Goal: Task Accomplishment & Management: Manage account settings

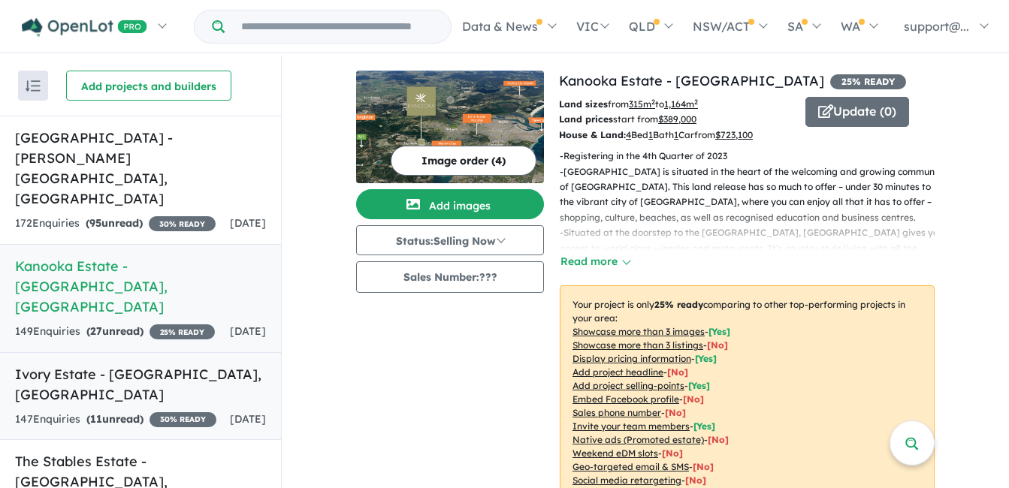
click at [196, 411] on div "147 Enquir ies ( 11 unread) 30 % READY" at bounding box center [115, 420] width 201 height 18
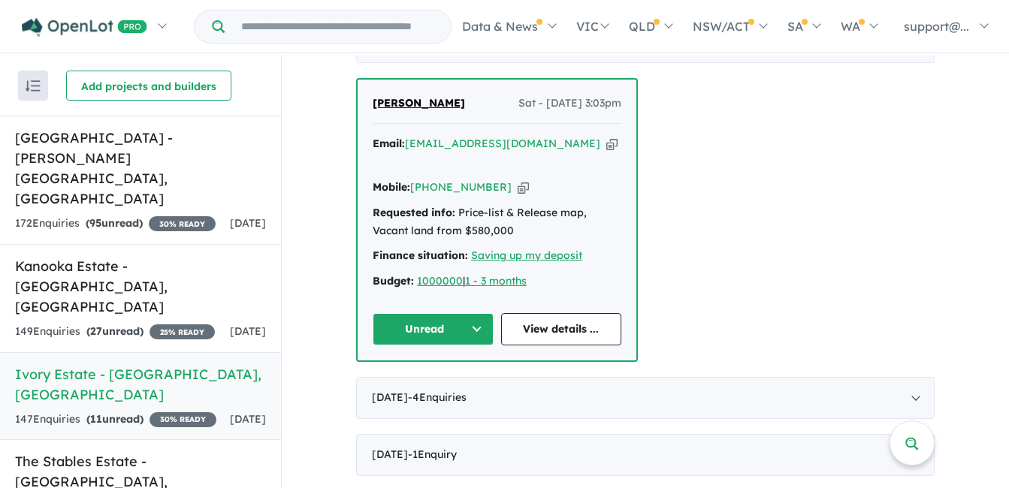
scroll to position [601, 0]
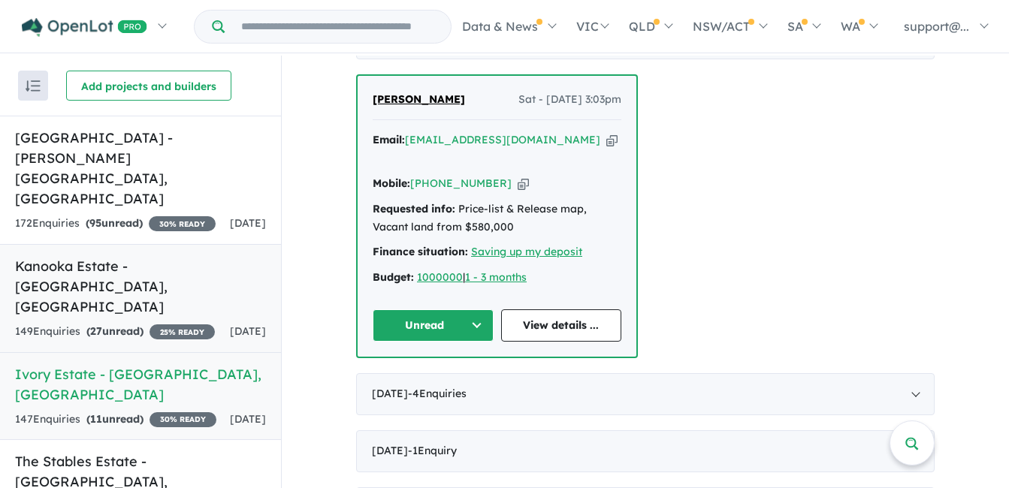
click at [185, 256] on h5 "Kanooka Estate - [GEOGRAPHIC_DATA] , [GEOGRAPHIC_DATA]" at bounding box center [140, 286] width 251 height 61
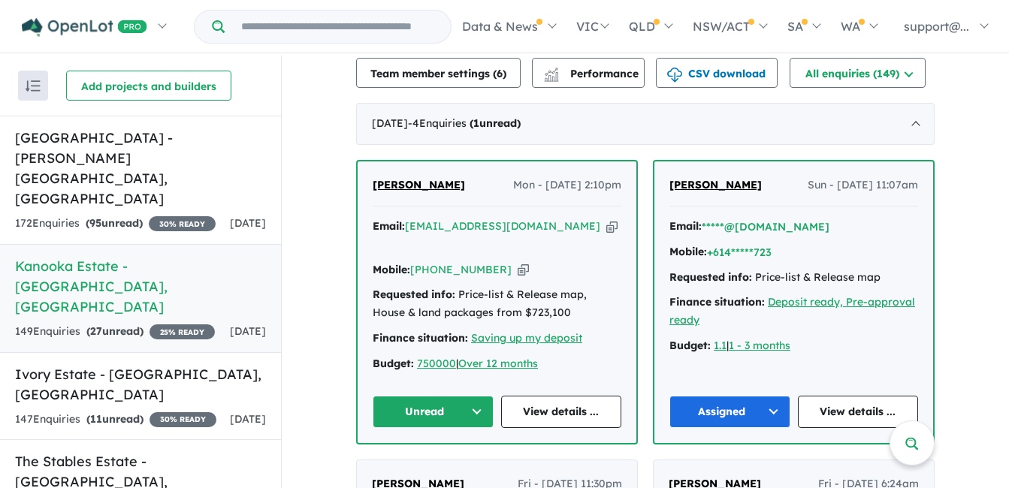
scroll to position [519, 0]
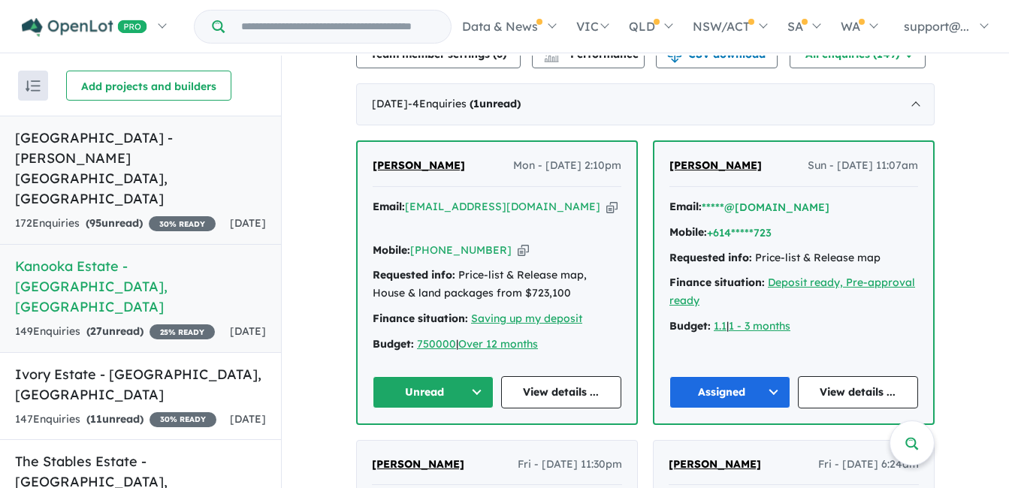
click at [90, 153] on link "[GEOGRAPHIC_DATA] - [PERSON_NAME][GEOGRAPHIC_DATA] , [GEOGRAPHIC_DATA] 172 Enqu…" at bounding box center [140, 180] width 281 height 129
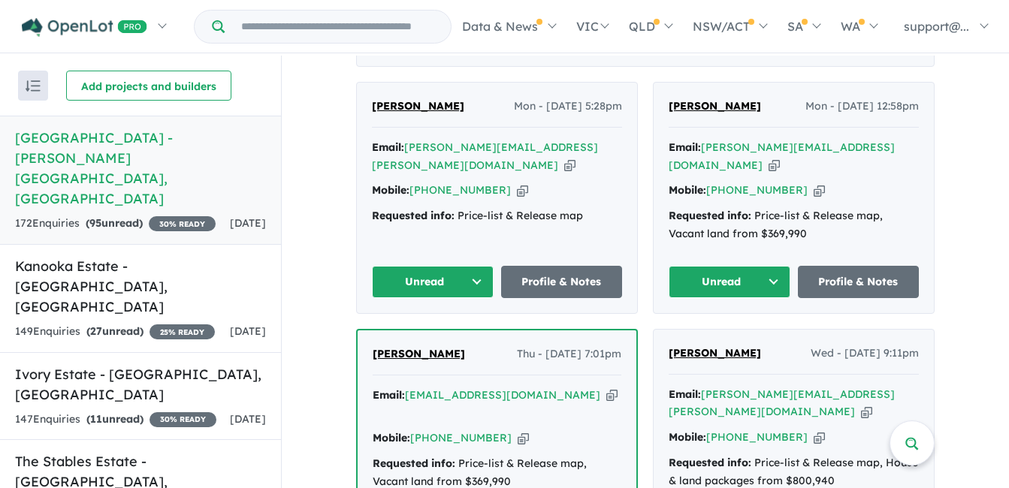
scroll to position [625, 0]
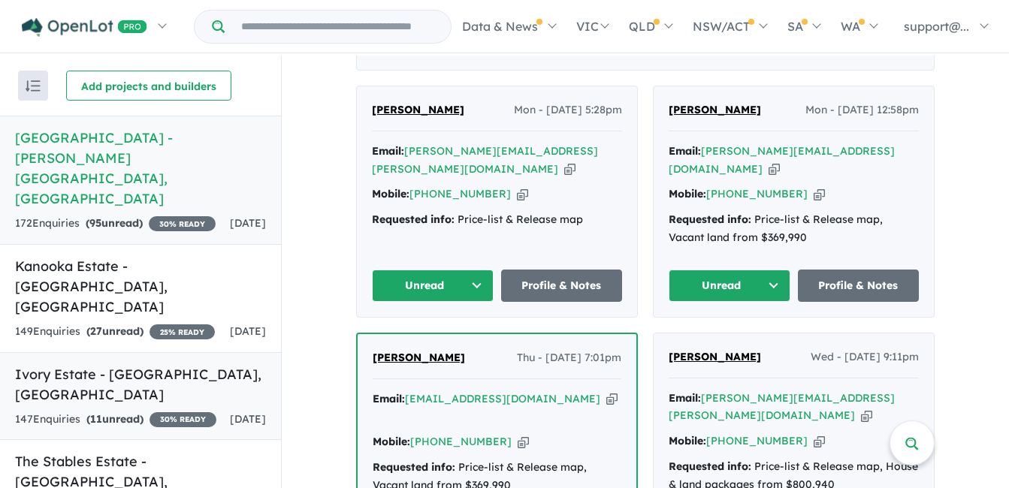
click at [177, 411] on div "147 Enquir ies ( 11 unread) 30 % READY" at bounding box center [115, 420] width 201 height 18
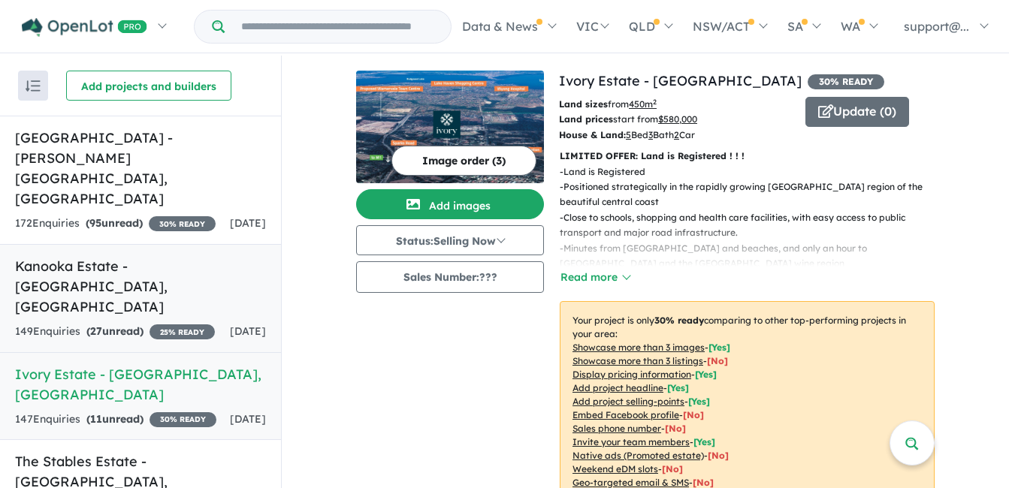
click at [230, 323] on div "[DATE]" at bounding box center [248, 332] width 36 height 18
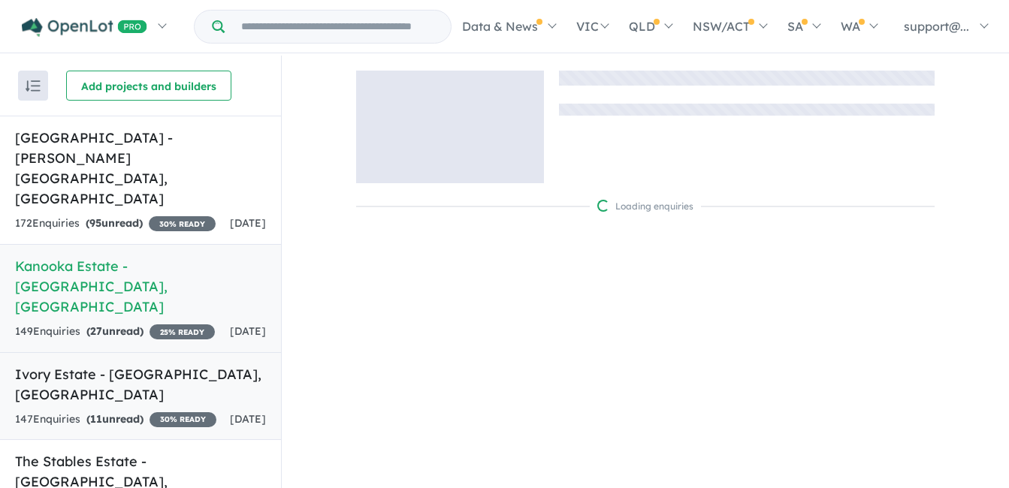
click at [204, 364] on h5 "[GEOGRAPHIC_DATA] - [GEOGRAPHIC_DATA] , [GEOGRAPHIC_DATA]" at bounding box center [140, 384] width 251 height 41
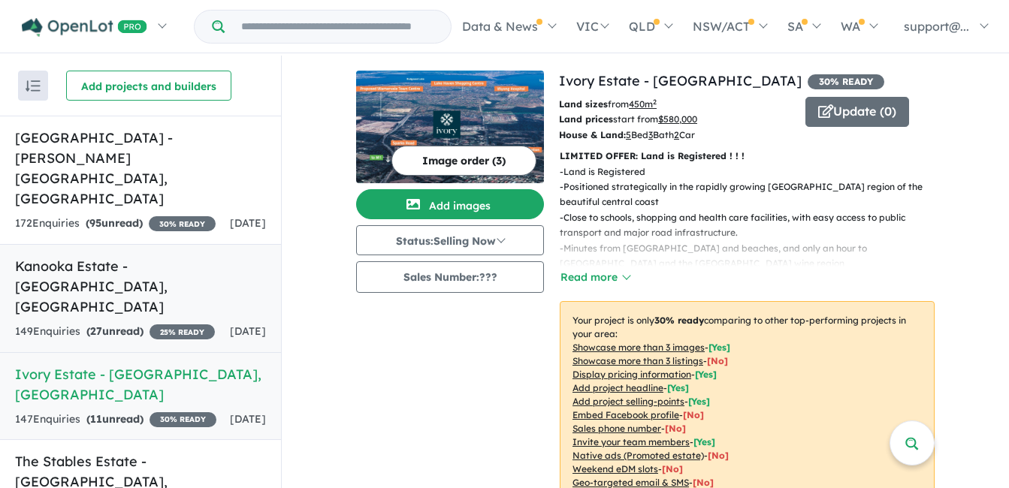
click at [148, 323] on div "149 Enquir ies ( 27 unread) 25 % READY" at bounding box center [115, 332] width 200 height 18
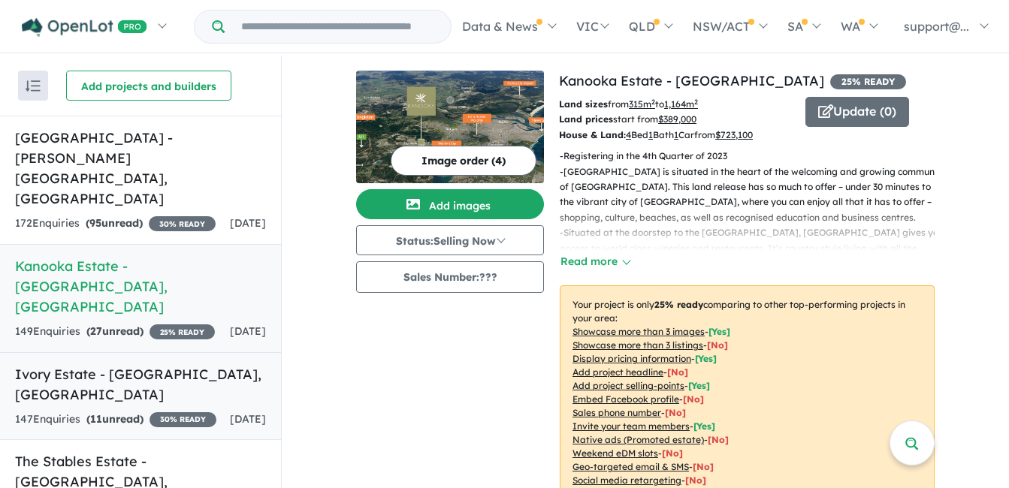
click at [166, 352] on link "Ivory Estate - [GEOGRAPHIC_DATA] , [GEOGRAPHIC_DATA] 147 Enquir ies ( 11 unread…" at bounding box center [140, 396] width 281 height 89
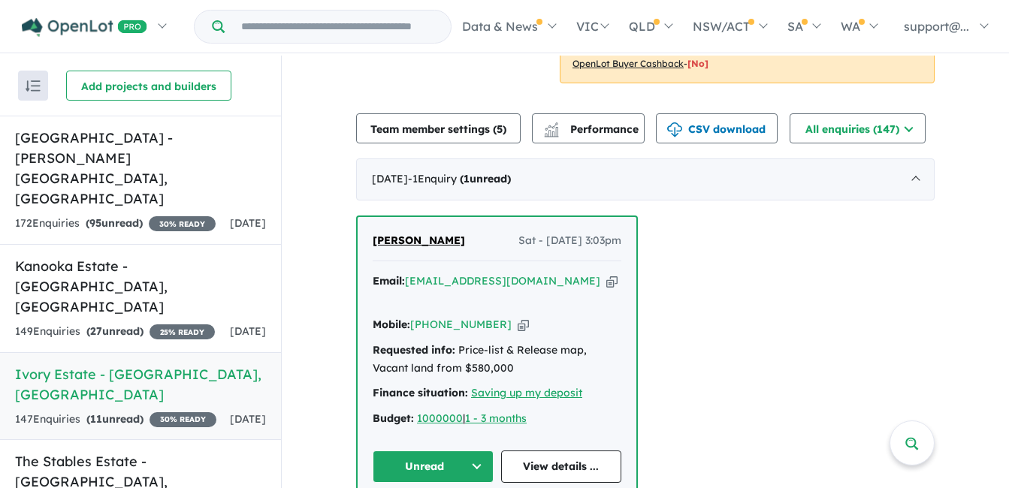
scroll to position [526, 0]
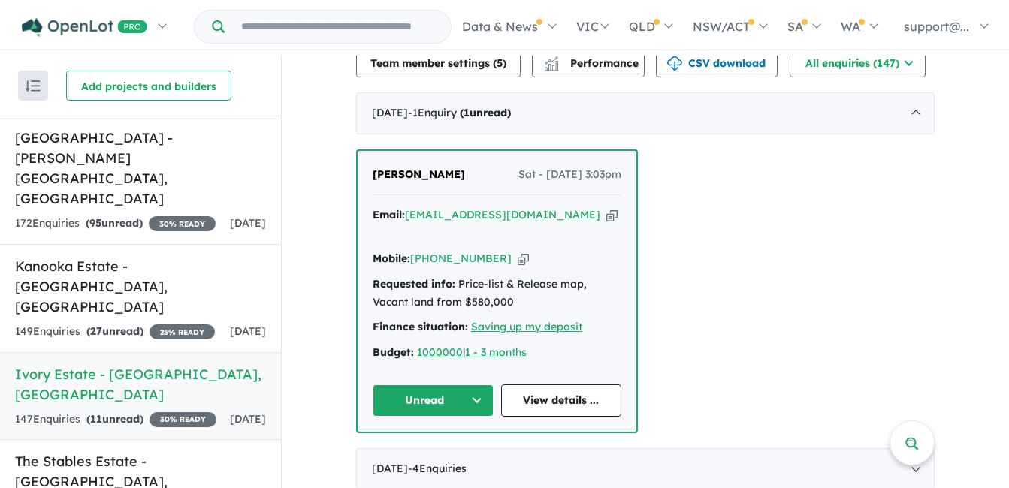
click at [606, 220] on icon "button" at bounding box center [611, 215] width 11 height 16
click at [518, 251] on icon "button" at bounding box center [523, 259] width 11 height 16
click at [425, 365] on div "[PERSON_NAME] Sat - [DATE] 3:03pm Email: [EMAIL_ADDRESS][DOMAIN_NAME] Copied! M…" at bounding box center [497, 291] width 279 height 281
click at [431, 385] on button "Unread" at bounding box center [433, 401] width 121 height 32
click at [430, 454] on button "Assigned" at bounding box center [438, 471] width 131 height 35
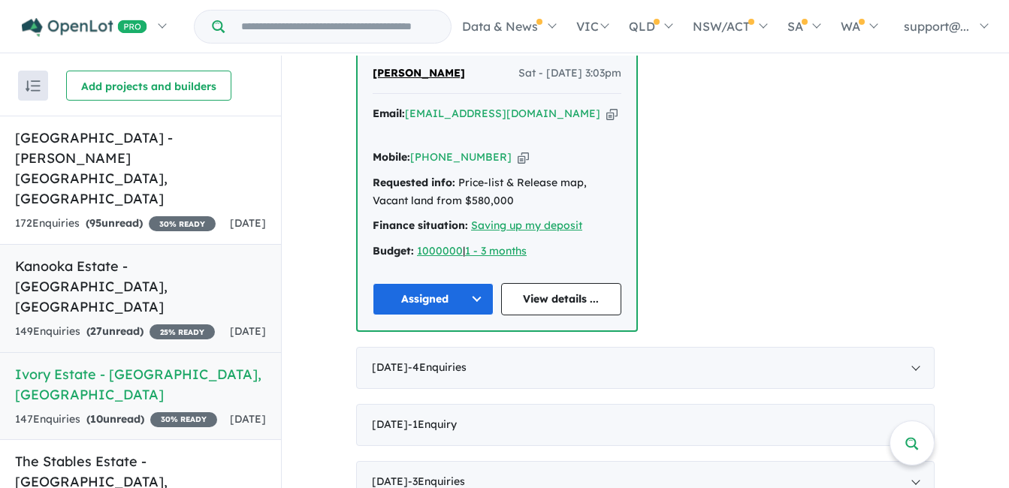
scroll to position [601, 0]
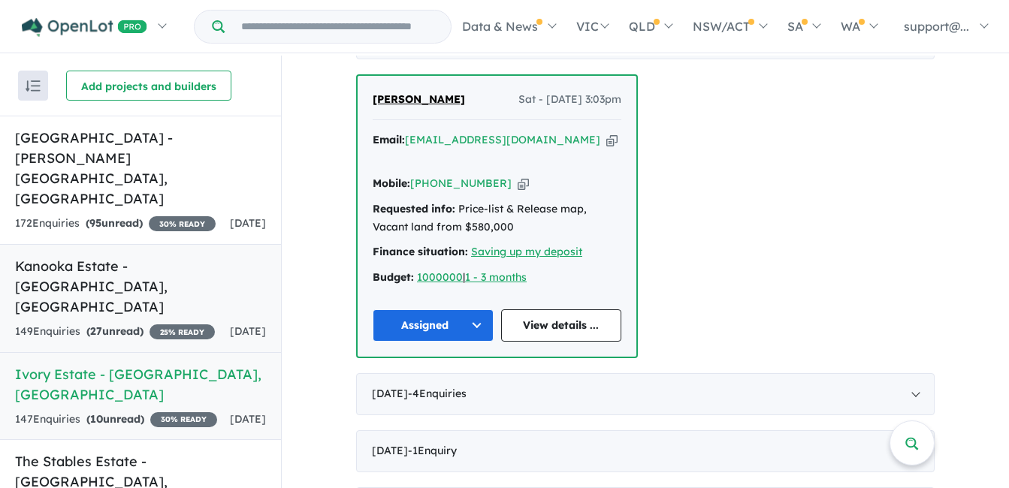
click at [199, 323] on div "149 Enquir ies ( 27 unread) 25 % READY" at bounding box center [115, 332] width 200 height 18
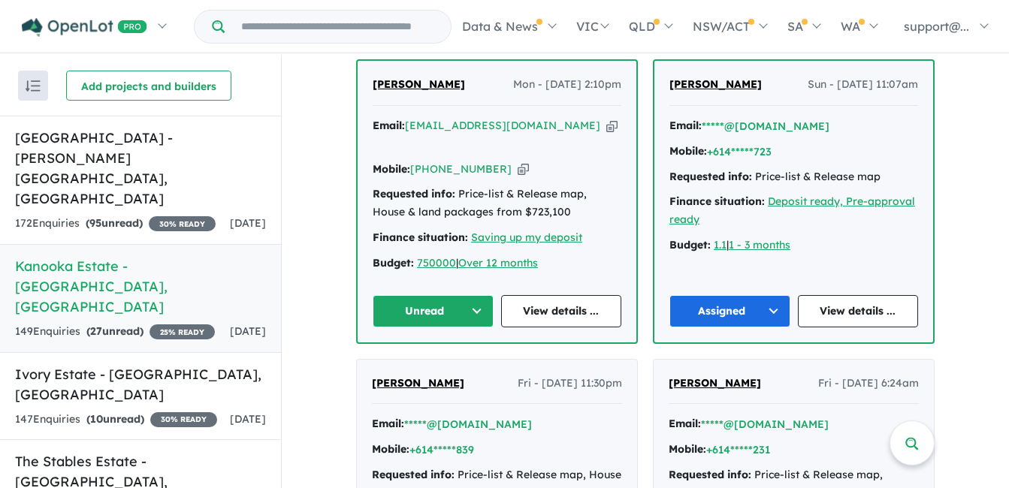
scroll to position [601, 0]
click at [606, 125] on icon "button" at bounding box center [611, 125] width 11 height 16
click at [518, 161] on icon "button" at bounding box center [523, 169] width 11 height 16
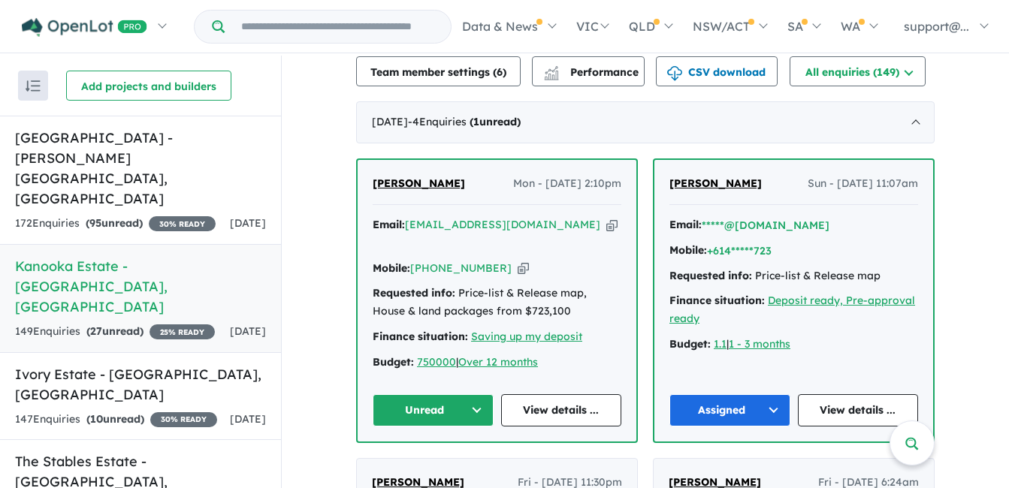
scroll to position [526, 0]
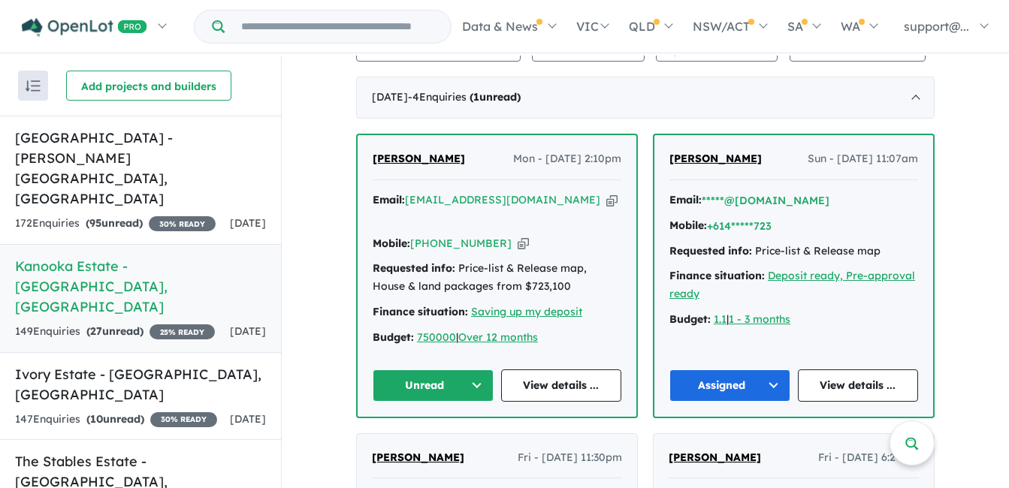
click at [397, 370] on button "Unread" at bounding box center [433, 386] width 121 height 32
click at [409, 439] on button "Assigned" at bounding box center [438, 456] width 131 height 35
click at [162, 215] on div "172 Enquir ies ( 95 unread) 30 % READY" at bounding box center [115, 224] width 201 height 18
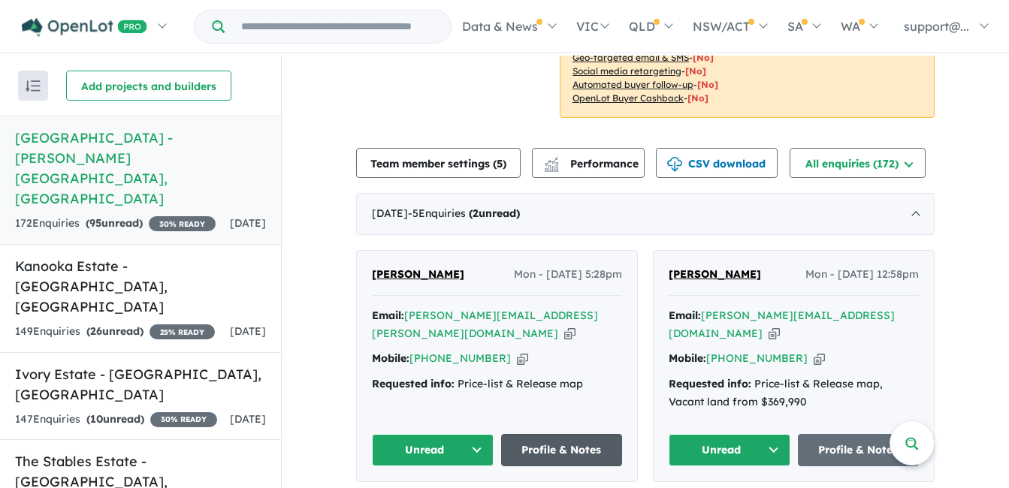
scroll to position [601, 0]
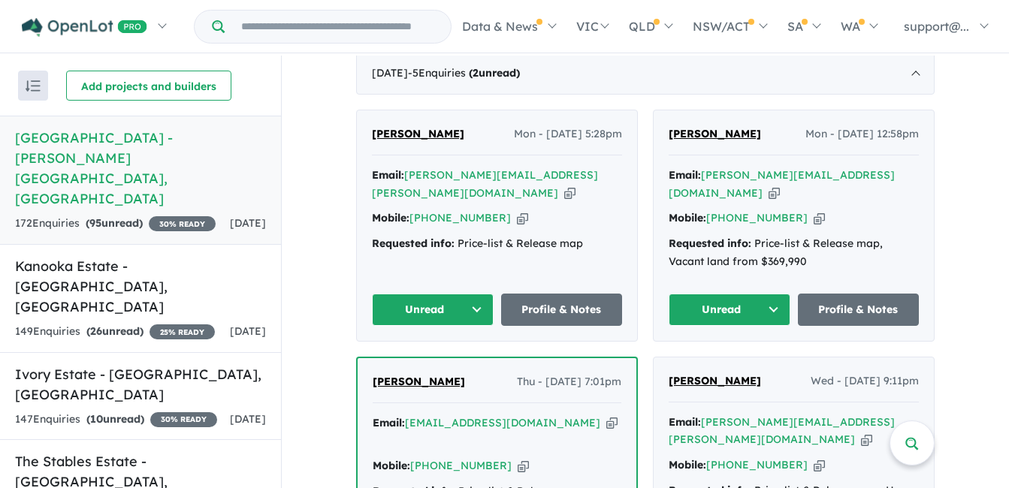
click at [780, 186] on icon "button" at bounding box center [774, 194] width 11 height 16
click at [814, 210] on icon "button" at bounding box center [819, 218] width 11 height 16
click at [696, 294] on button "Unread" at bounding box center [730, 310] width 122 height 32
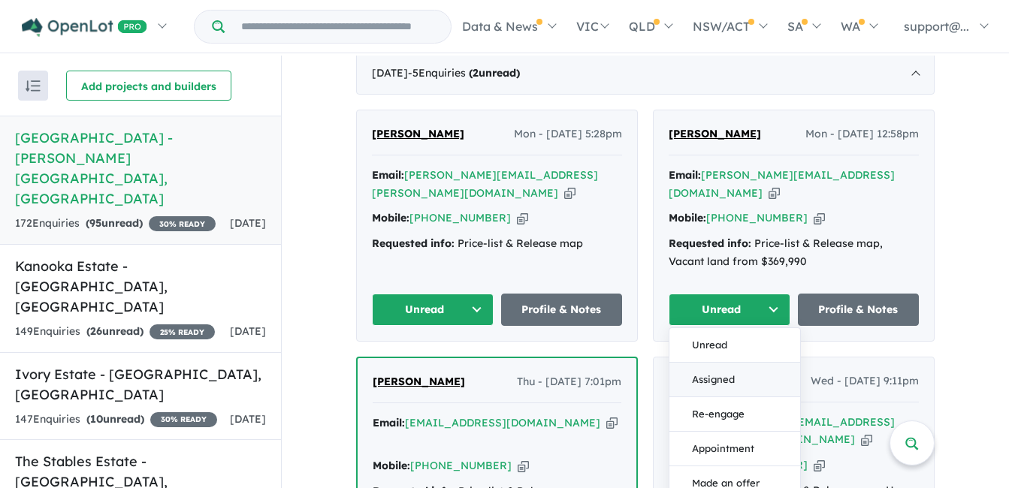
click at [702, 363] on button "Assigned" at bounding box center [734, 380] width 131 height 35
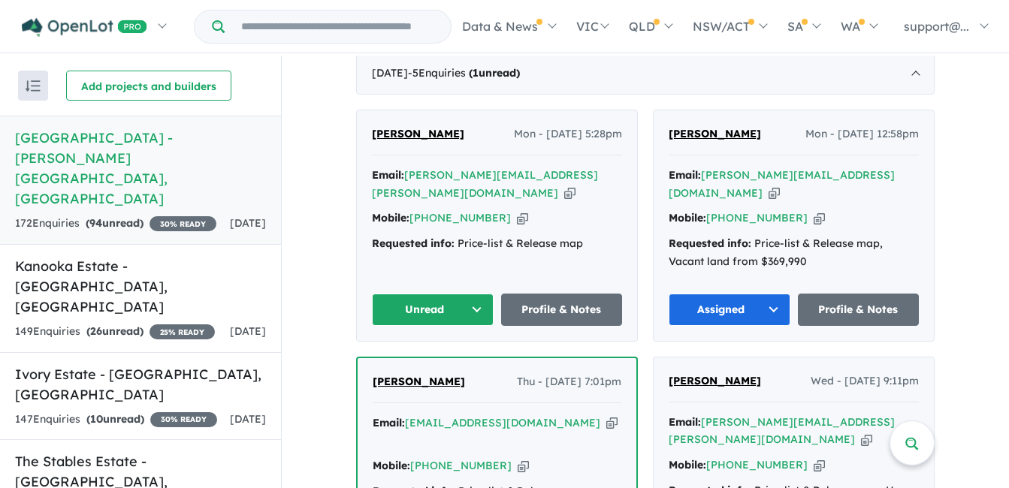
click at [564, 186] on icon "button" at bounding box center [569, 194] width 11 height 16
click at [517, 210] on icon "button" at bounding box center [522, 218] width 11 height 16
click at [418, 294] on button "Unread" at bounding box center [433, 310] width 122 height 32
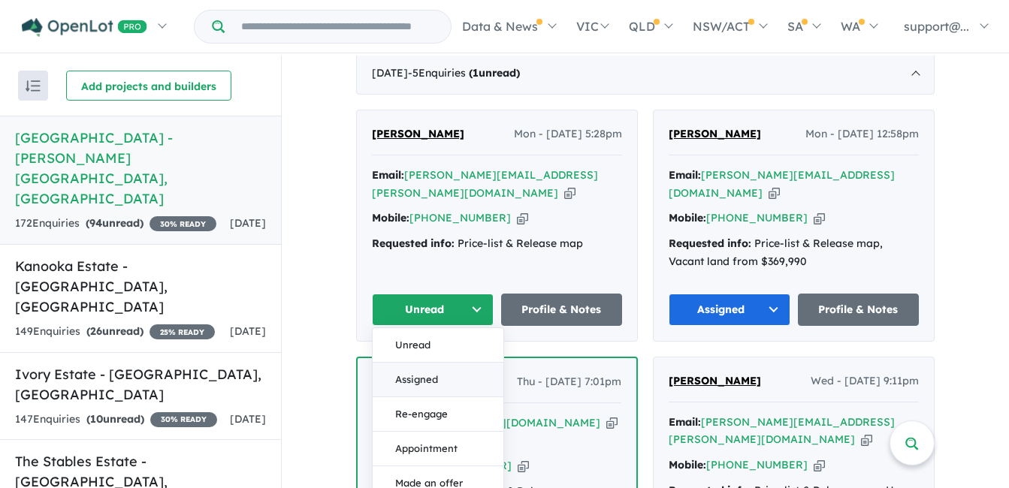
click at [409, 363] on button "Assigned" at bounding box center [438, 380] width 131 height 35
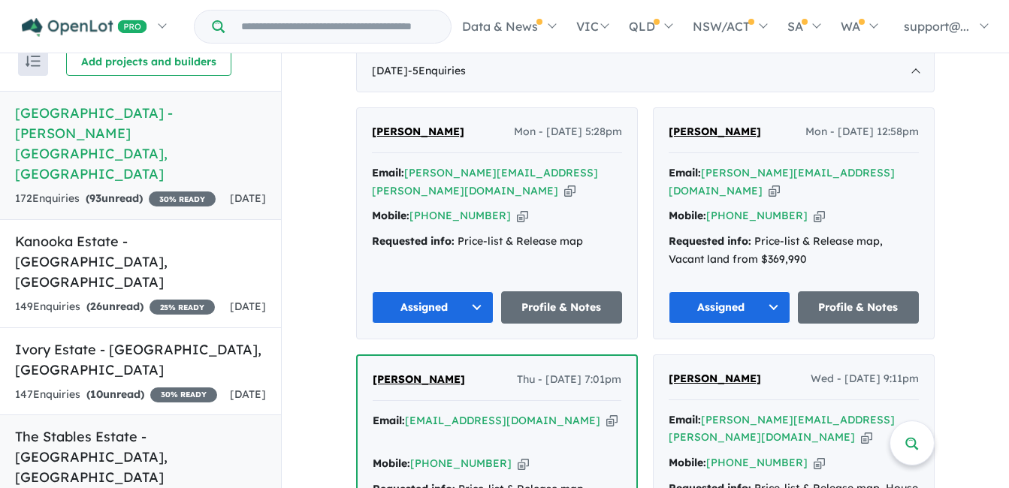
scroll to position [0, 0]
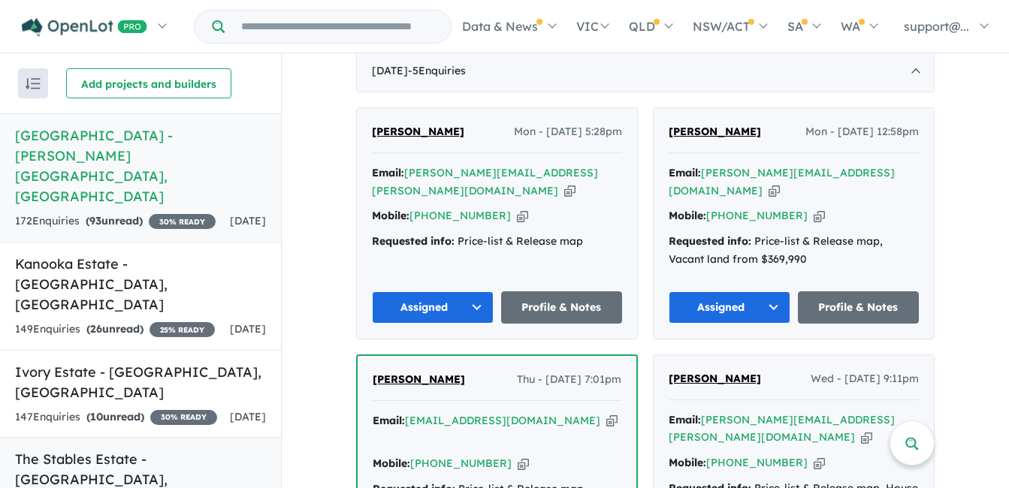
click at [186, 449] on h5 "The Stables Estate - [GEOGRAPHIC_DATA] , [GEOGRAPHIC_DATA]" at bounding box center [140, 479] width 251 height 61
